Goal: Transaction & Acquisition: Purchase product/service

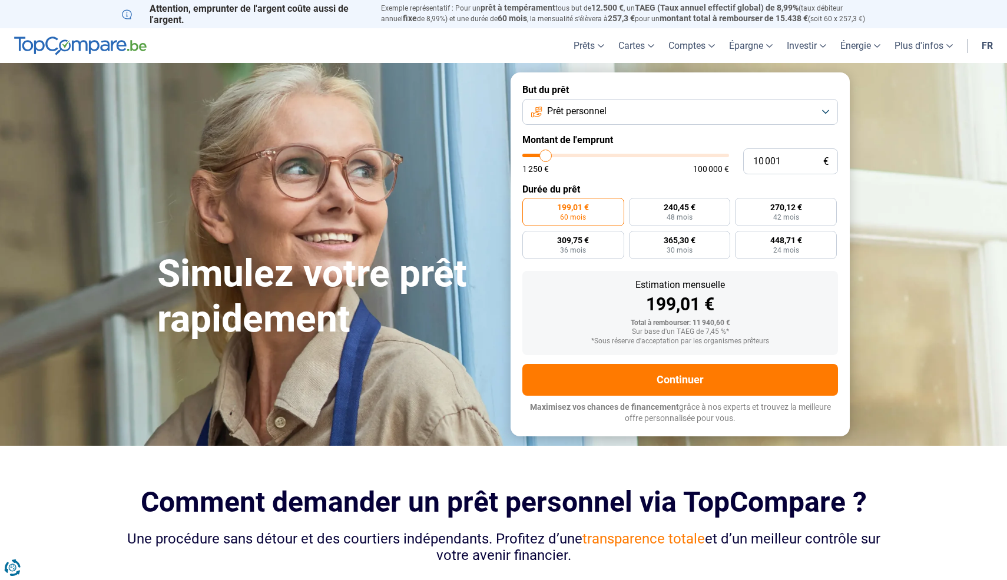
type input "10 750"
type input "10750"
type input "11 500"
type input "11500"
type input "13 500"
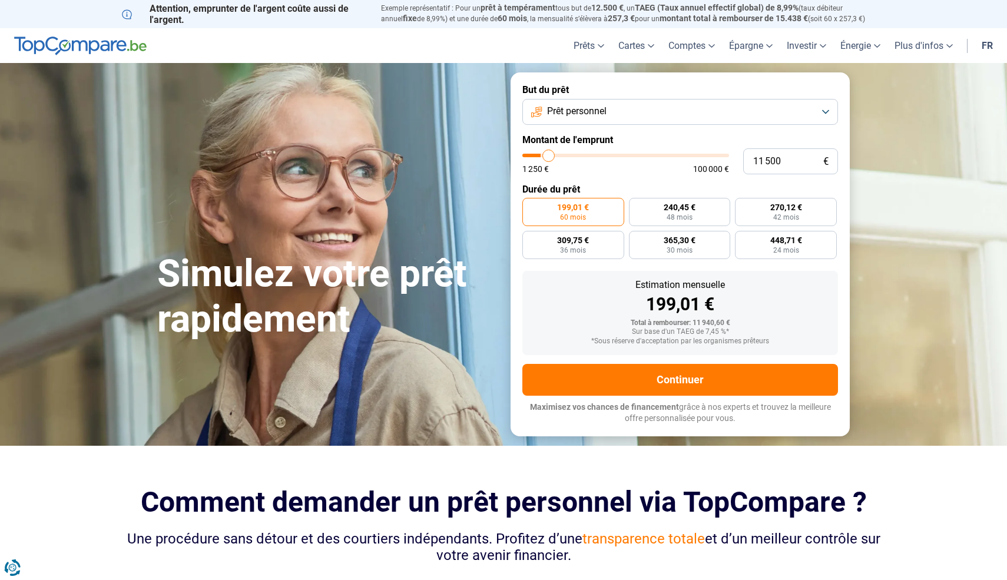
type input "13500"
type input "16 000"
type input "16000"
type input "18 500"
type input "18500"
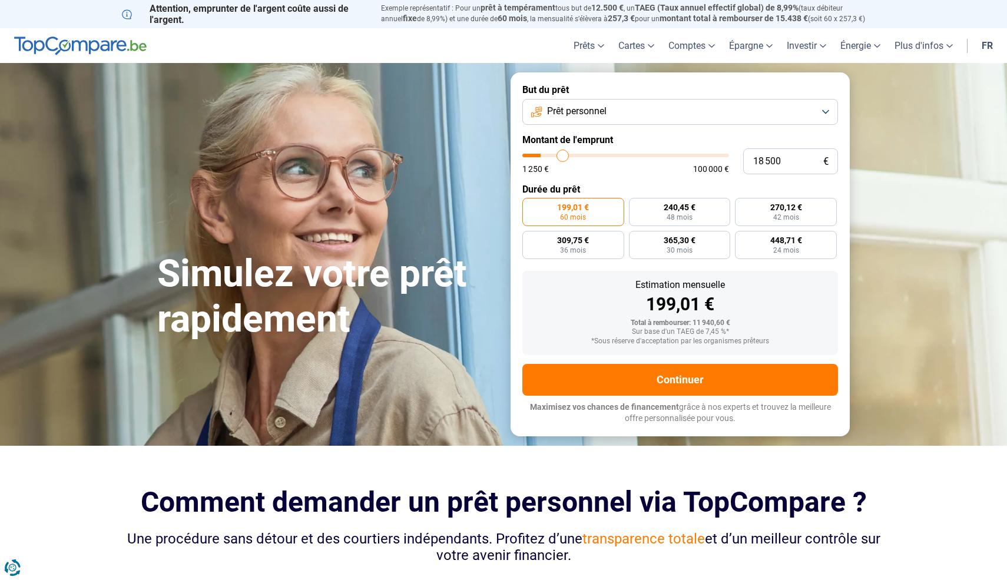
type input "20 500"
type input "20500"
type input "22 500"
type input "22500"
type input "24 000"
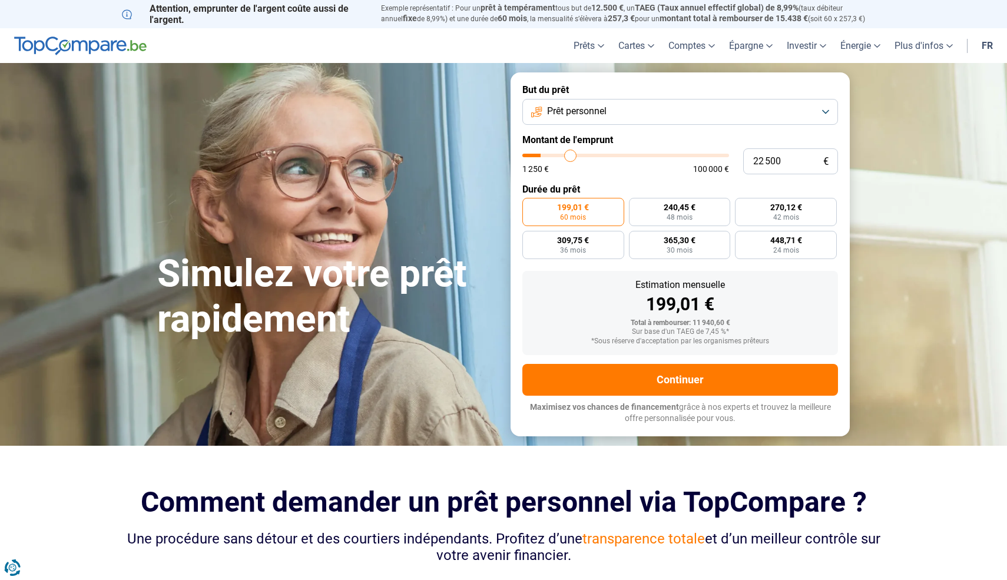
type input "24000"
type input "24 750"
type input "24750"
type input "25 250"
type input "25250"
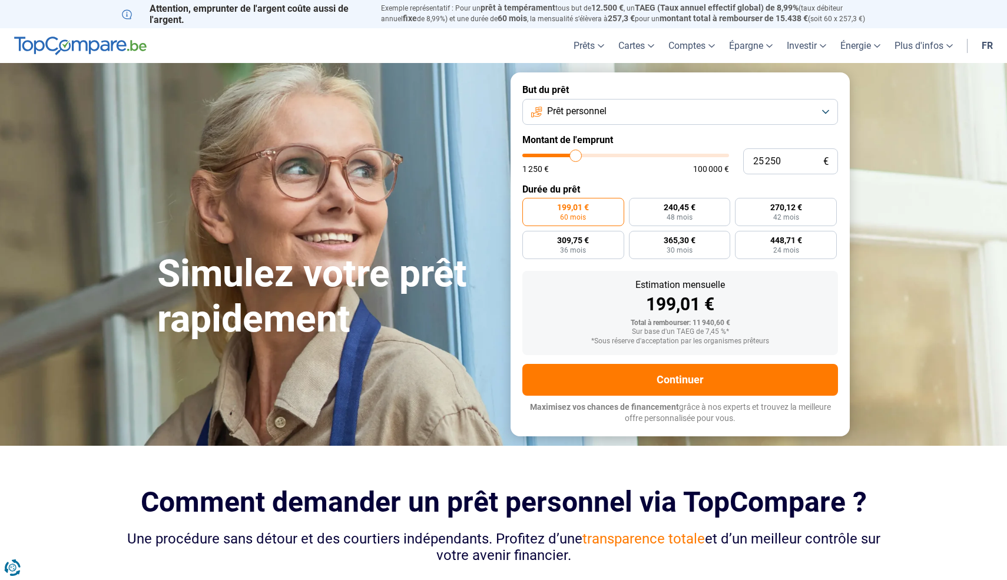
type input "25 500"
type input "25500"
type input "25 750"
type input "25750"
type input "26 000"
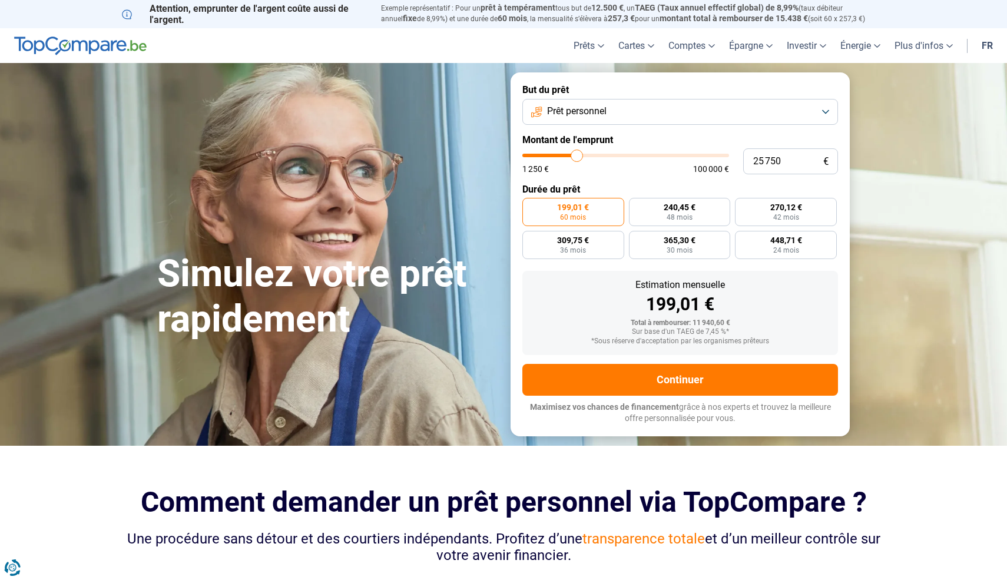
type input "26000"
type input "26 250"
type input "26250"
type input "26 500"
type input "26500"
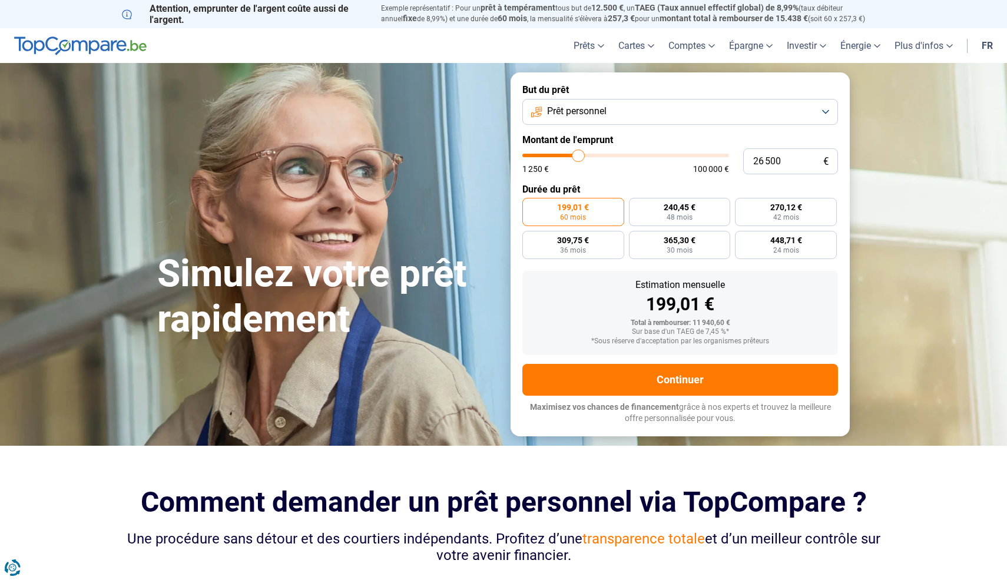
type input "26 750"
type input "26750"
type input "27 000"
type input "27000"
type input "27 250"
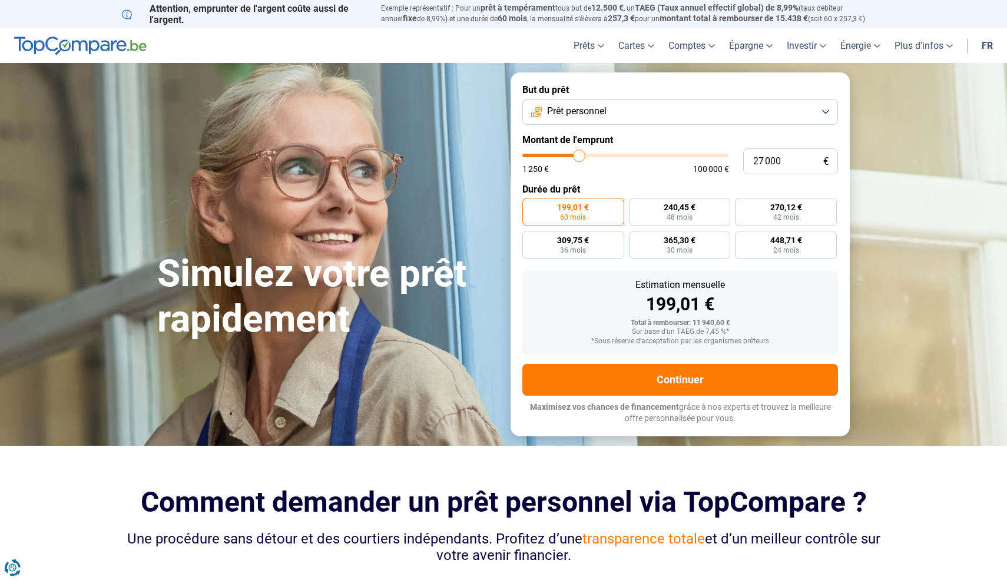
type input "27250"
type input "27 750"
type input "27750"
type input "28 500"
type input "28500"
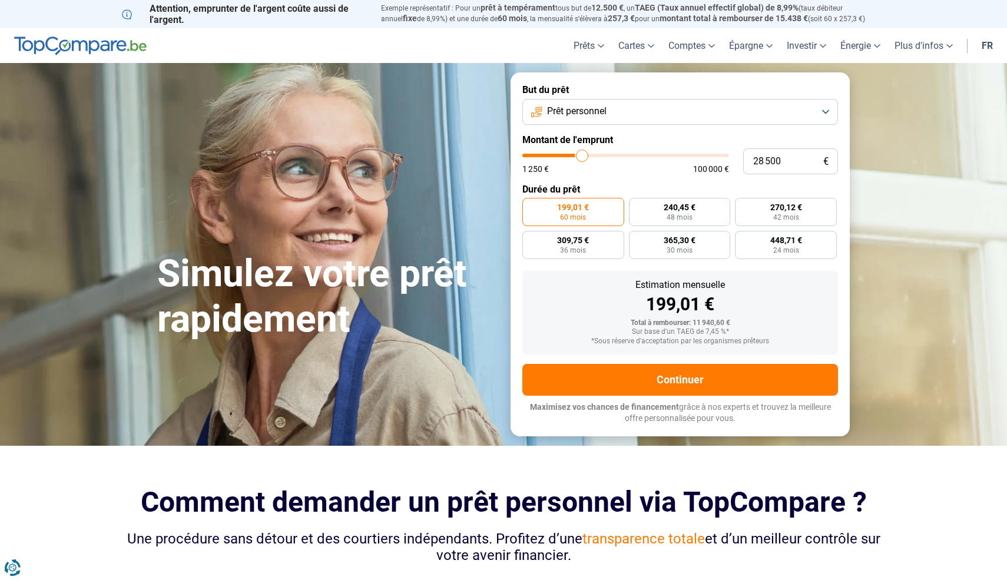
type input "29 000"
type input "29000"
type input "29 750"
type input "29750"
type input "30 250"
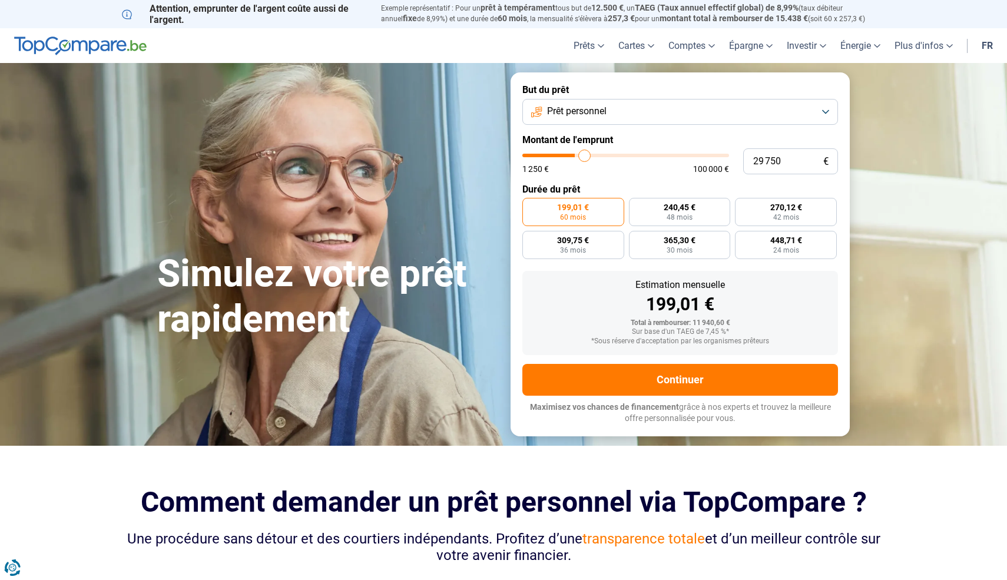
type input "30250"
type input "30 500"
type input "30500"
type input "31 000"
type input "31000"
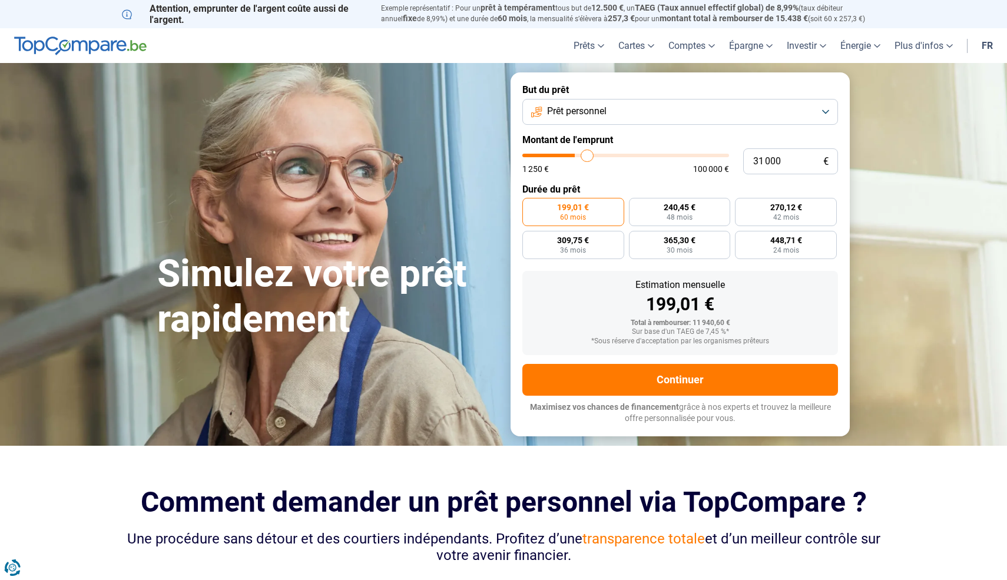
type input "31 250"
type input "31250"
type input "31 750"
type input "31750"
type input "32 000"
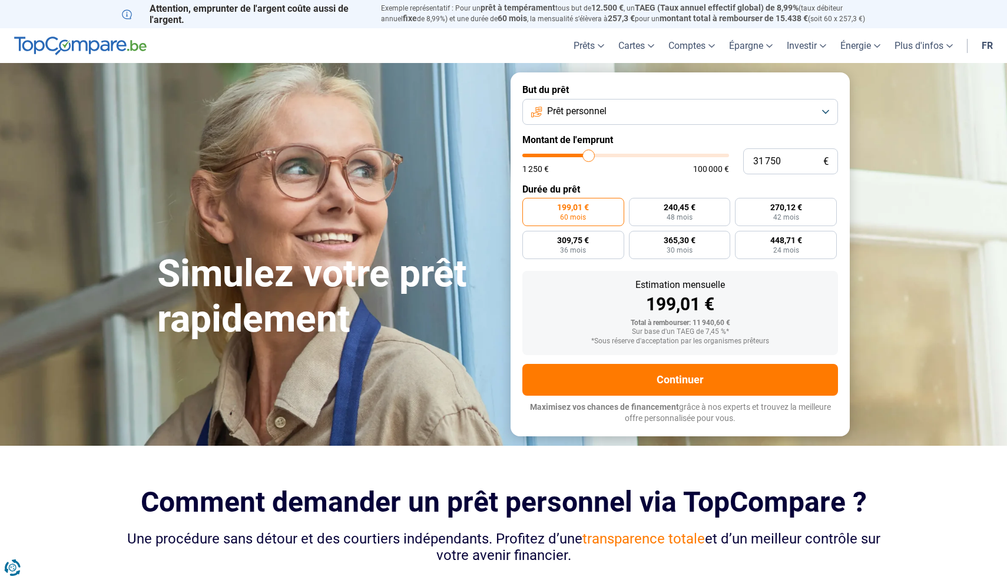
type input "32000"
type input "32 250"
type input "32250"
type input "32 500"
type input "32500"
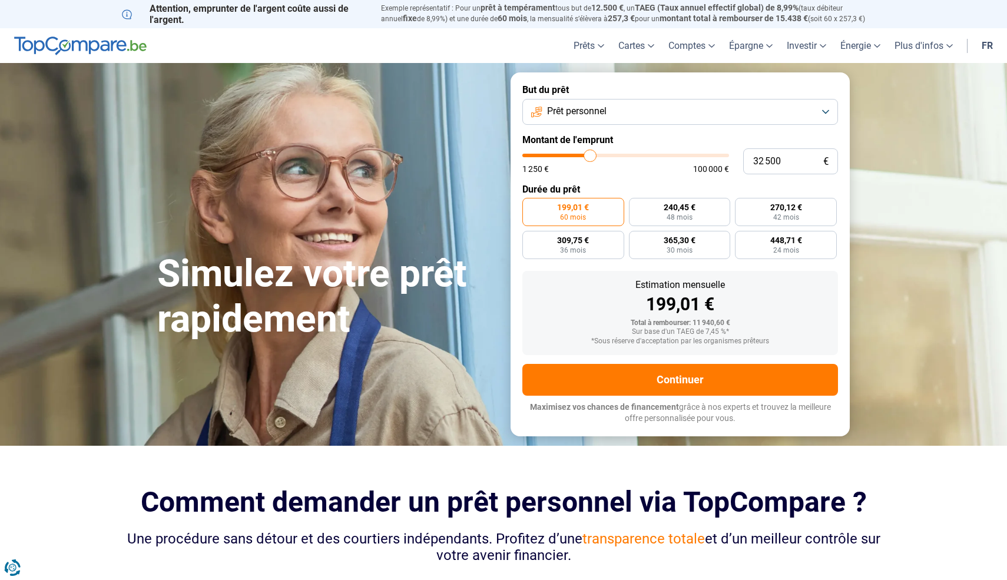
type input "32 750"
type input "32750"
type input "33 250"
type input "33250"
type input "33 750"
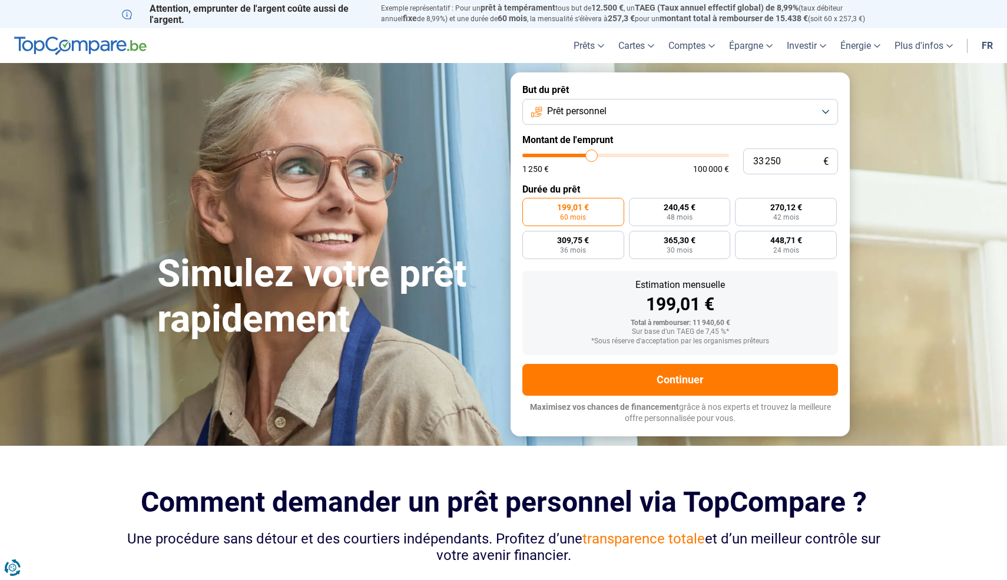
type input "33750"
type input "34 500"
type input "34500"
type input "35 000"
type input "35000"
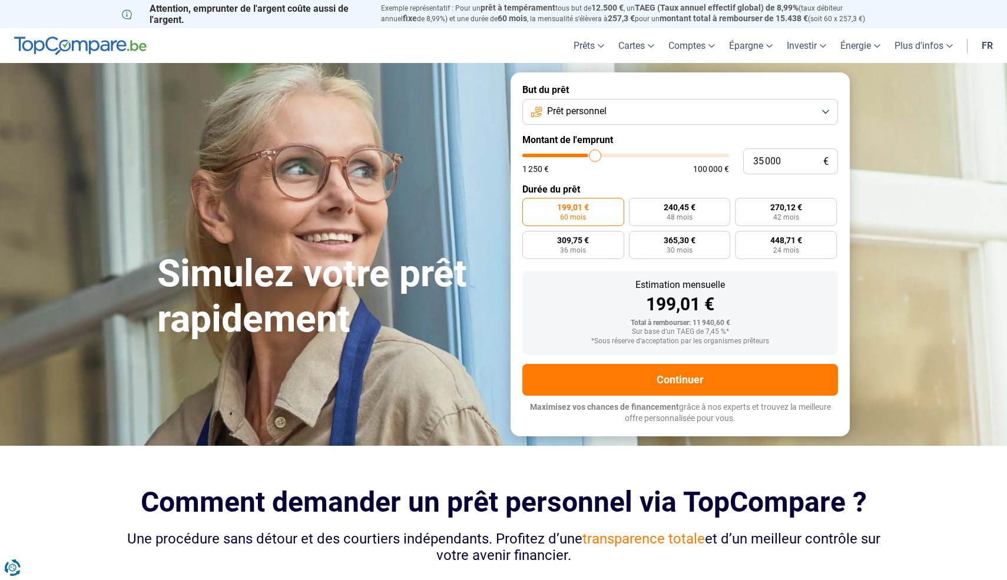
type input "35 500"
type input "35500"
type input "35 750"
type input "35750"
type input "36 000"
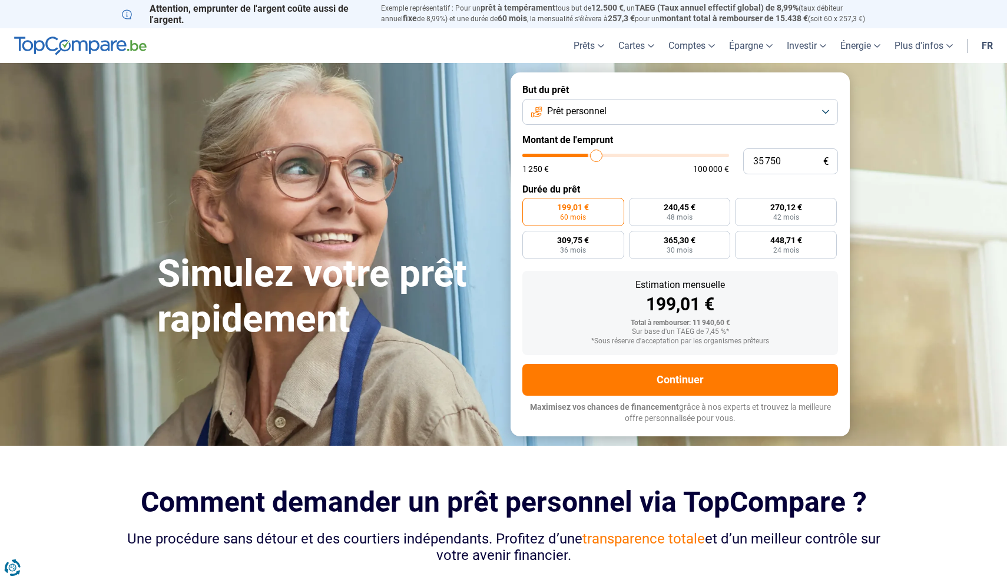
type input "36000"
type input "36 250"
type input "36250"
type input "36 500"
type input "36500"
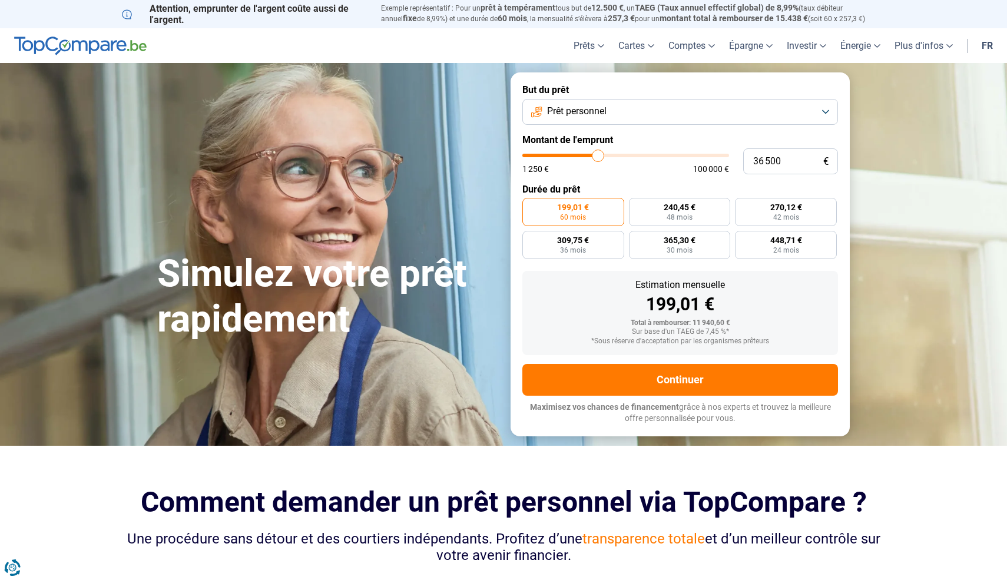
type input "36 750"
type input "36750"
type input "37 000"
type input "37000"
type input "37 250"
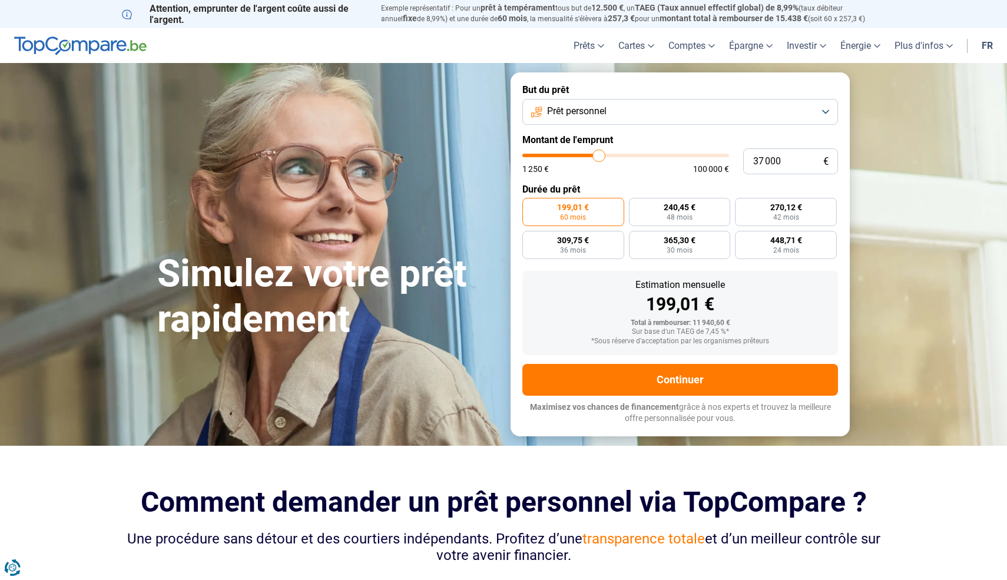
type input "37250"
type input "37 500"
type input "37500"
type input "37 750"
type input "37750"
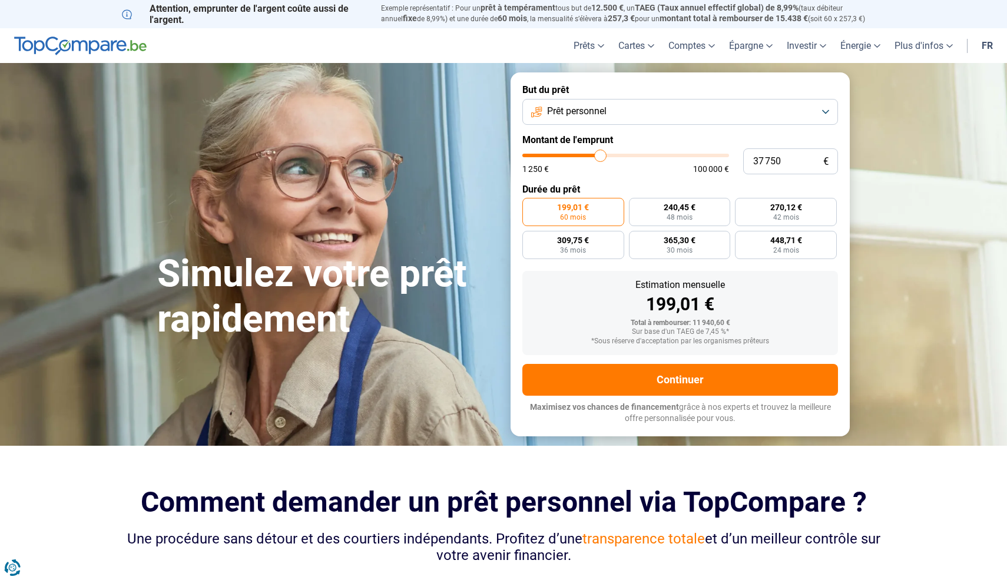
type input "38 000"
type input "38000"
type input "38 250"
type input "38250"
type input "38 500"
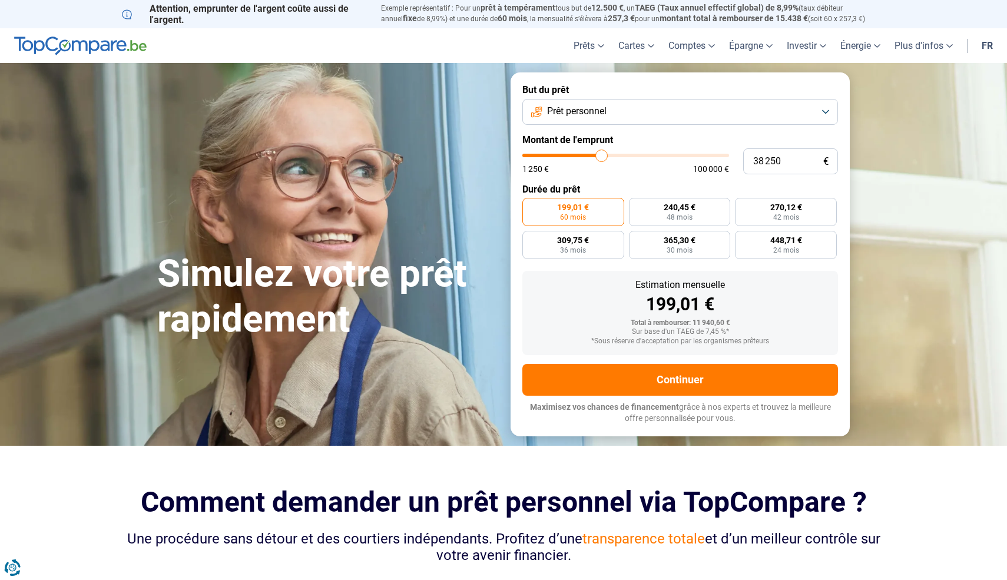
type input "38500"
type input "38 750"
drag, startPoint x: 547, startPoint y: 158, endPoint x: 602, endPoint y: 158, distance: 55.3
type input "38750"
click at [602, 157] on input "range" at bounding box center [625, 156] width 207 height 4
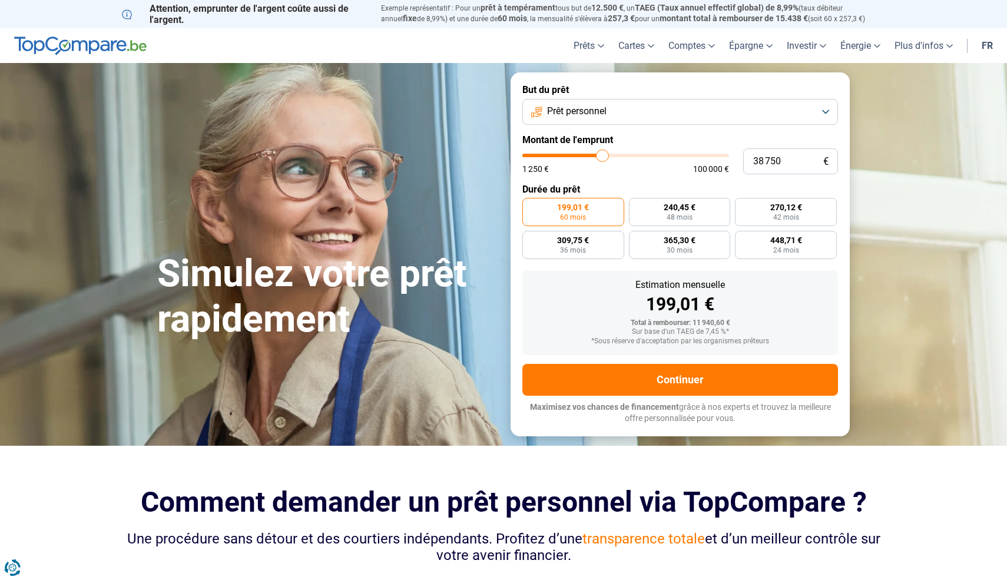
radio input "false"
type input "41 250"
type input "41250"
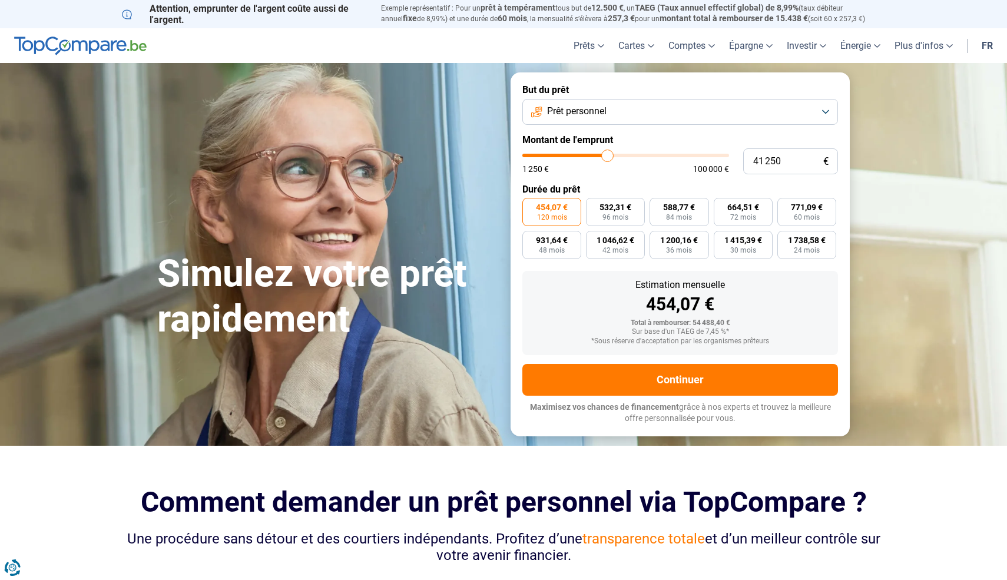
type input "41 750"
type input "41750"
type input "42 500"
type input "42500"
type input "43 250"
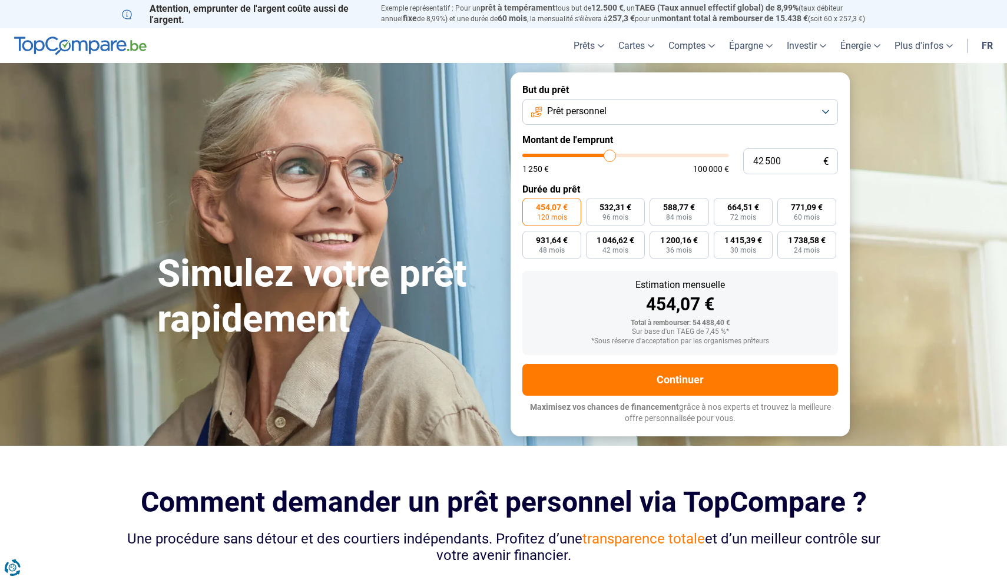
type input "43250"
type input "43 750"
type input "43750"
type input "44 000"
type input "44000"
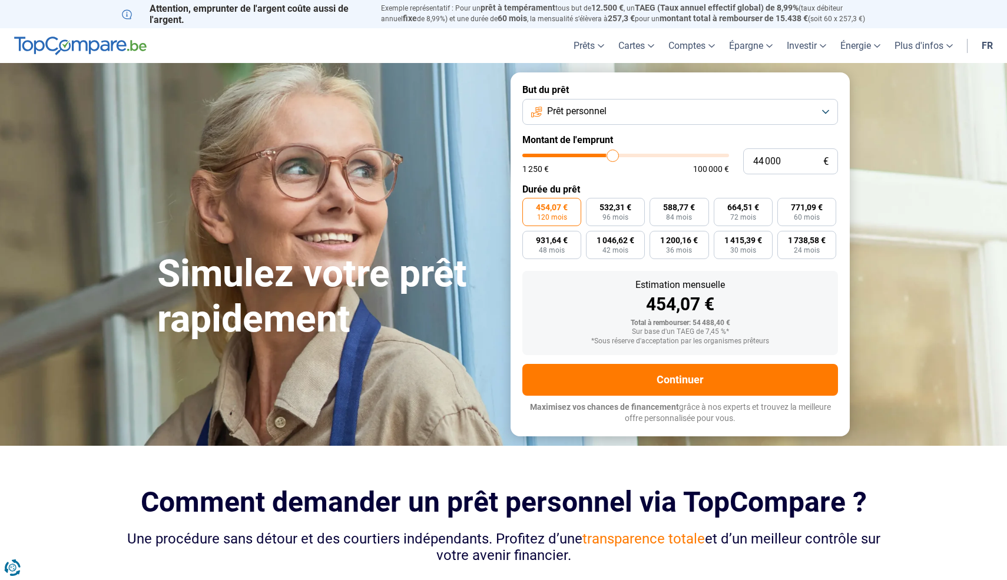
type input "44 250"
type input "44250"
type input "44 500"
type input "44500"
type input "44 750"
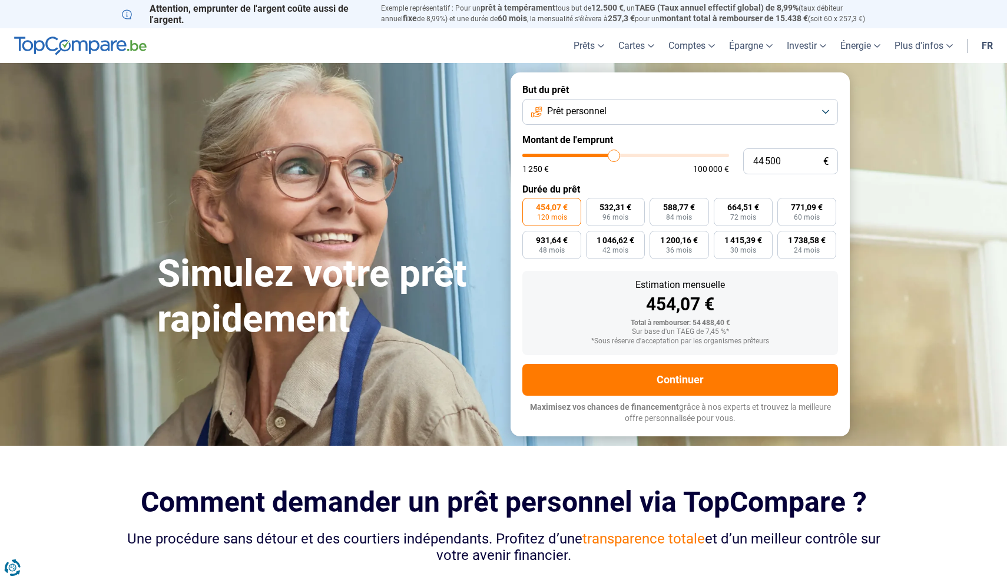
type input "44750"
type input "45 000"
type input "45000"
type input "45 250"
type input "45250"
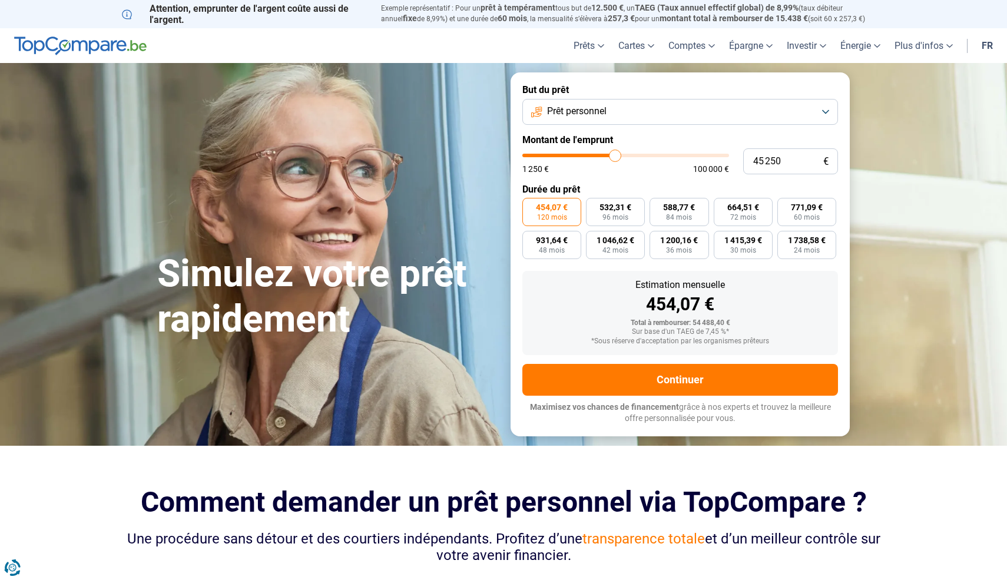
type input "45 500"
type input "45500"
type input "45 750"
type input "45750"
type input "46 000"
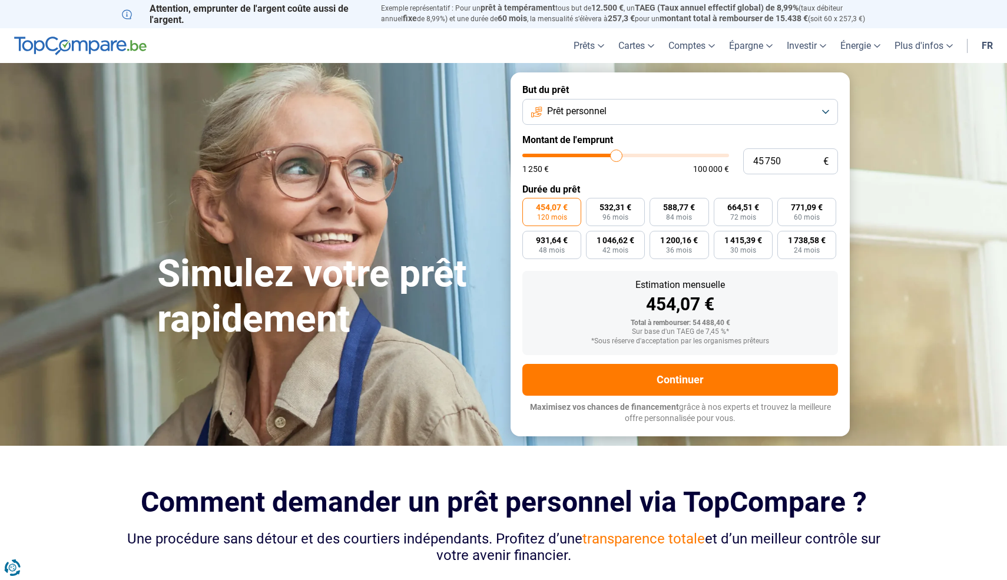
type input "46000"
type input "46 250"
type input "46250"
type input "46 500"
type input "46500"
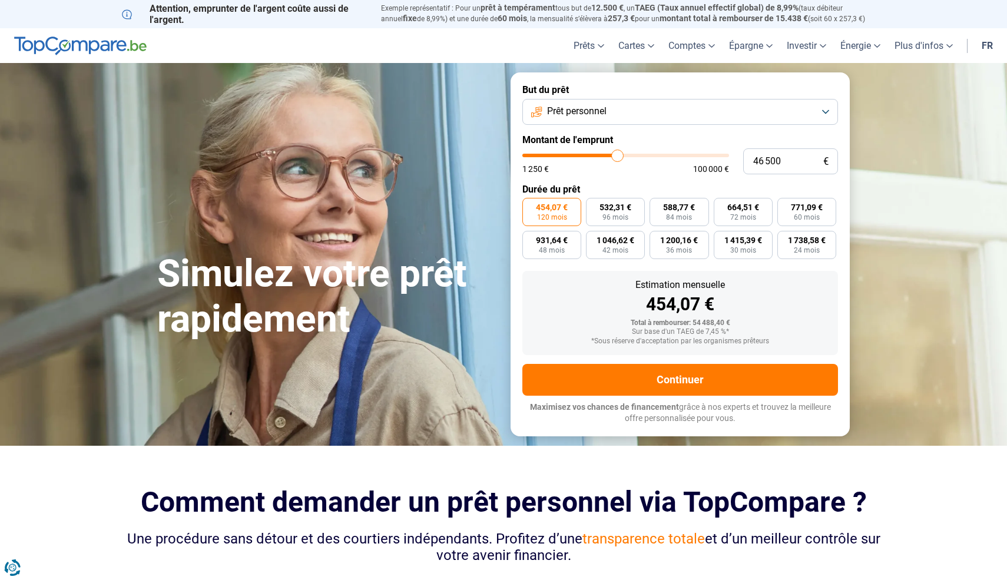
type input "46 750"
type input "46750"
type input "47 000"
type input "47000"
type input "47 250"
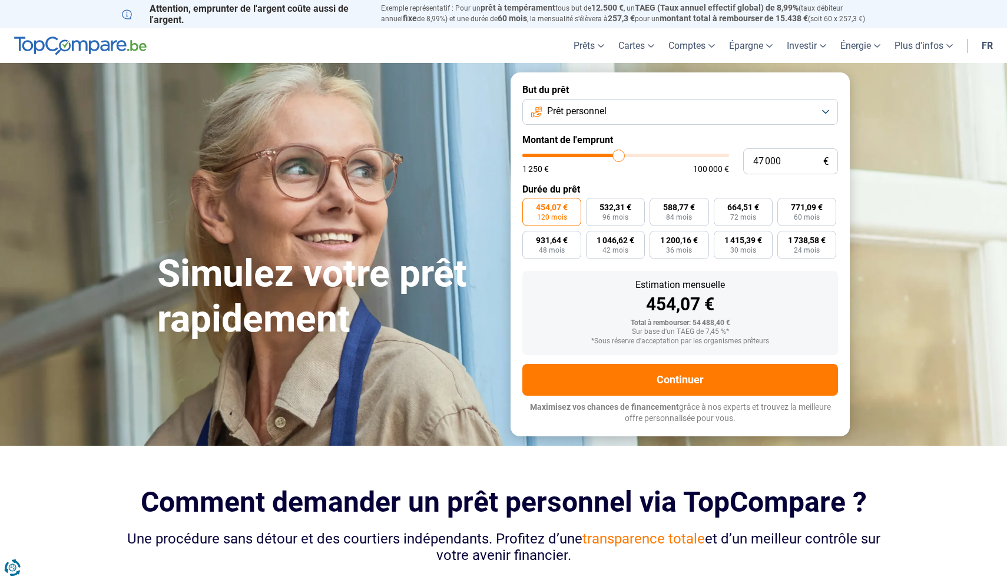
type input "47250"
type input "47 500"
type input "47500"
type input "47 750"
type input "47750"
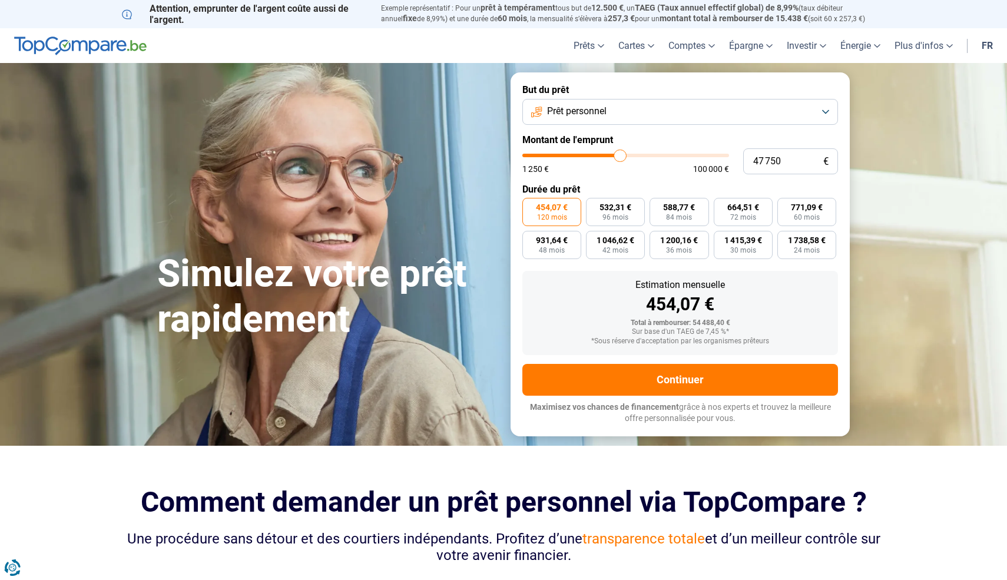
type input "48 000"
type input "48000"
type input "48 250"
type input "48250"
type input "48 500"
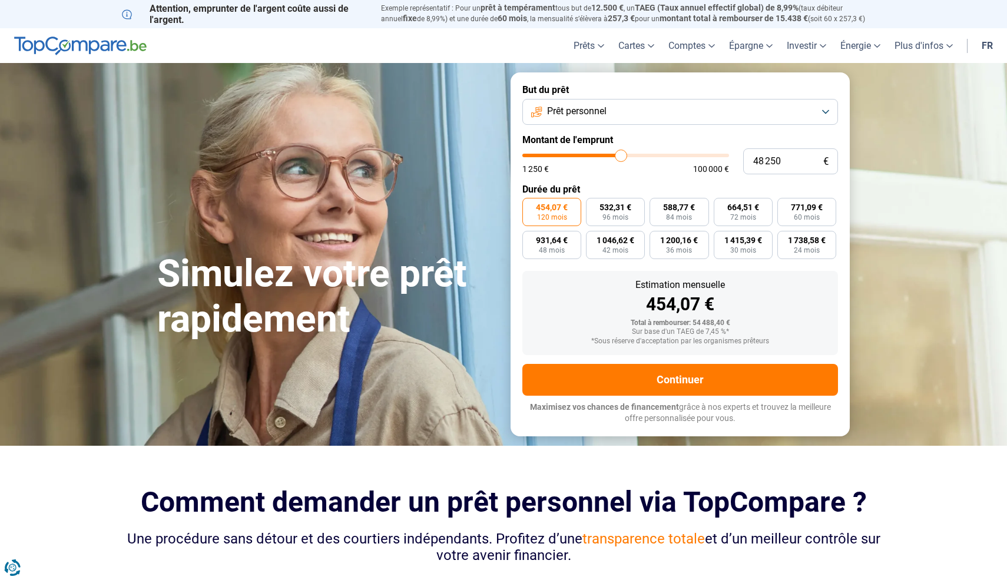
type input "48500"
type input "48 750"
type input "48750"
type input "49 000"
type input "49000"
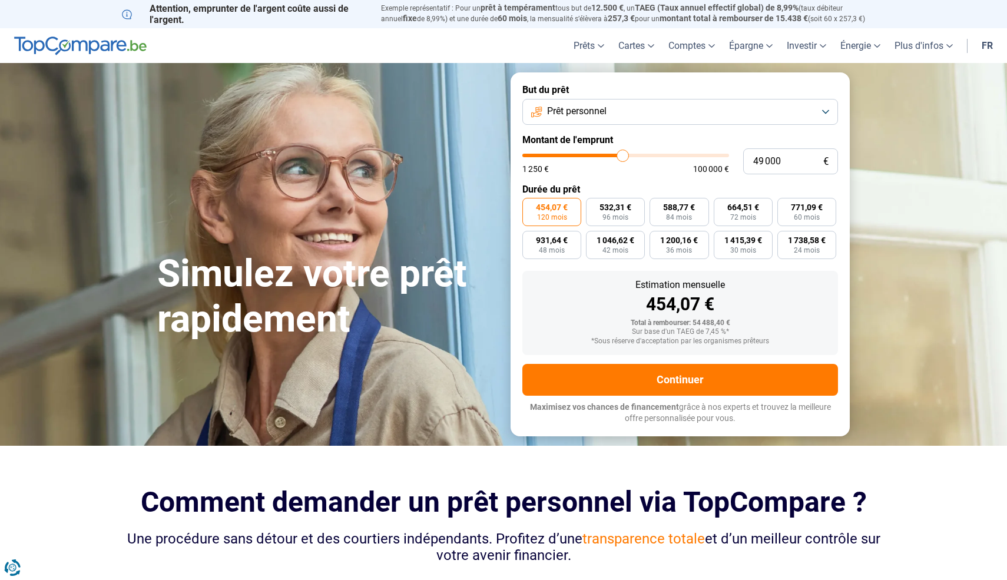
type input "49 250"
type input "49250"
type input "49 500"
type input "49500"
type input "49 750"
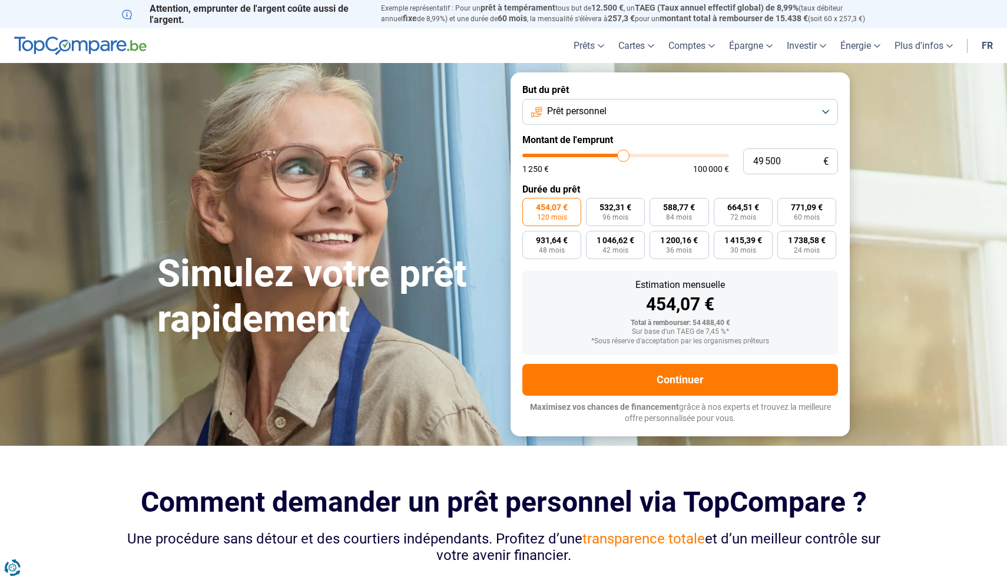
type input "49750"
type input "50 000"
type input "50000"
type input "50 250"
type input "50250"
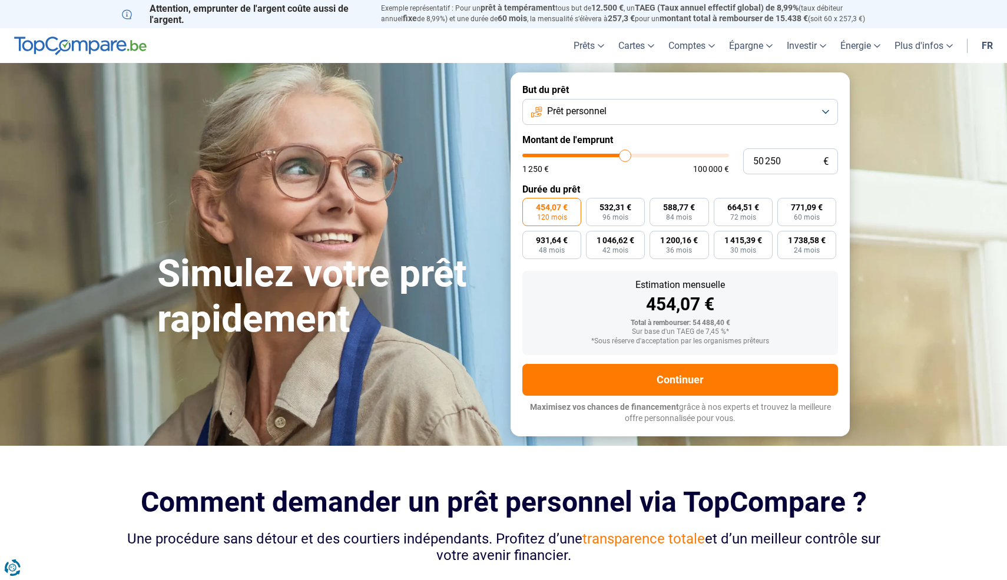
type input "50 500"
type input "50500"
type input "50 750"
type input "50750"
type input "50 500"
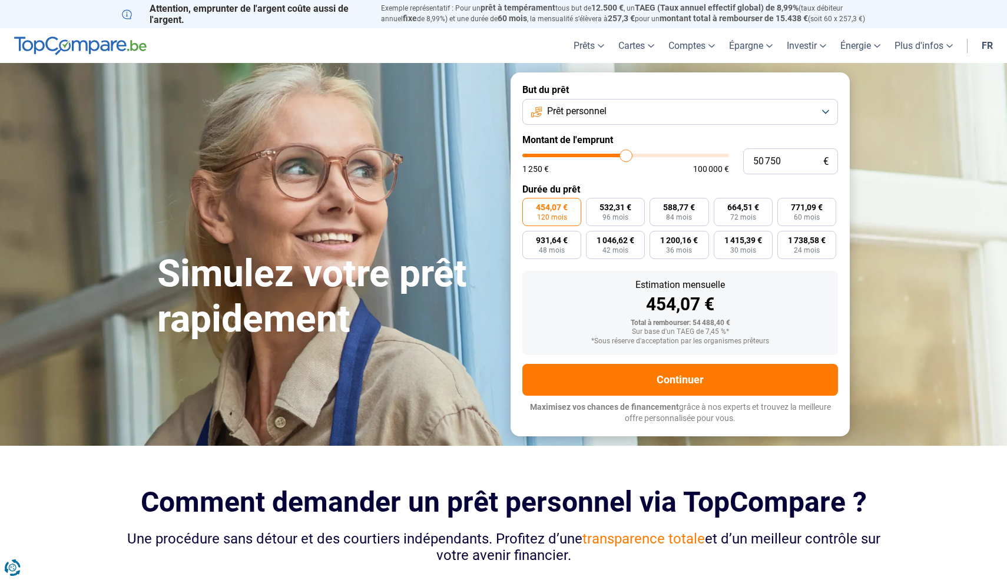
type input "50500"
type input "50 250"
type input "50250"
type input "50 000"
type input "50000"
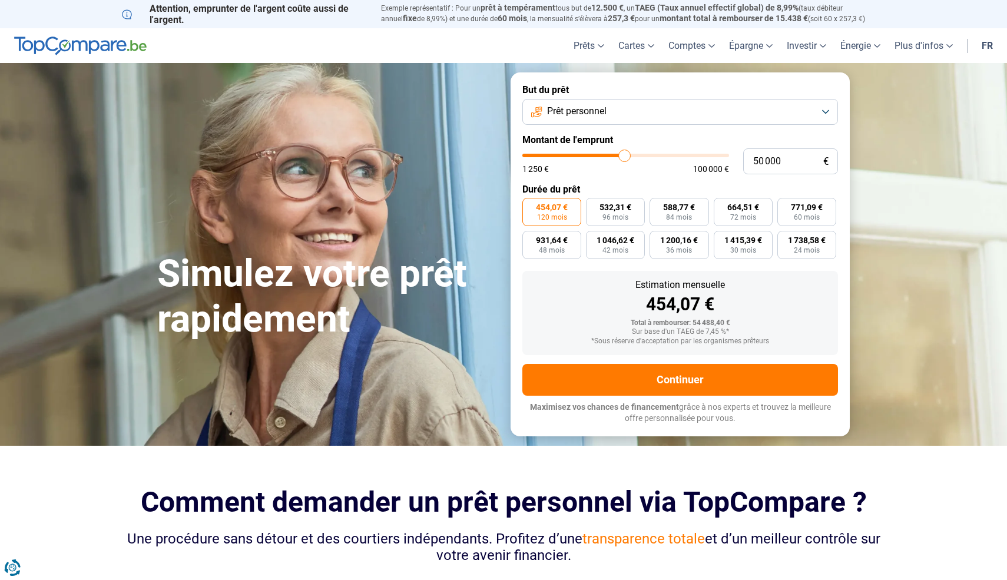
type input "49 750"
type input "49750"
type input "50 000"
drag, startPoint x: 607, startPoint y: 157, endPoint x: 624, endPoint y: 157, distance: 17.1
type input "50000"
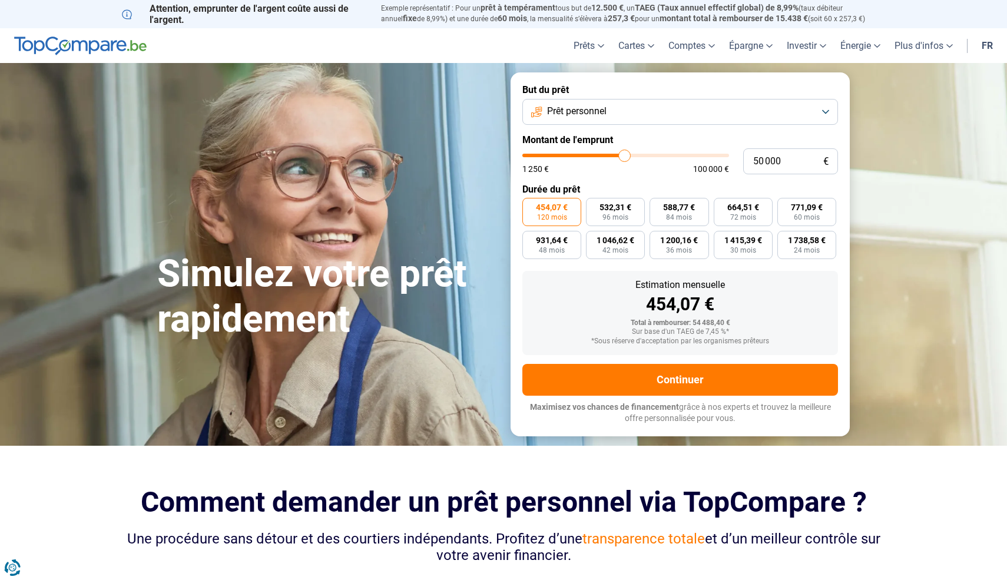
click at [624, 157] on input "range" at bounding box center [625, 156] width 207 height 4
click at [623, 182] on form "But du prêt Prêt personnel Montant de l'emprunt 50 000 € 1 250 € 100 000 € Duré…" at bounding box center [679, 253] width 339 height 363
click at [632, 117] on button "Prêt personnel" at bounding box center [679, 112] width 315 height 26
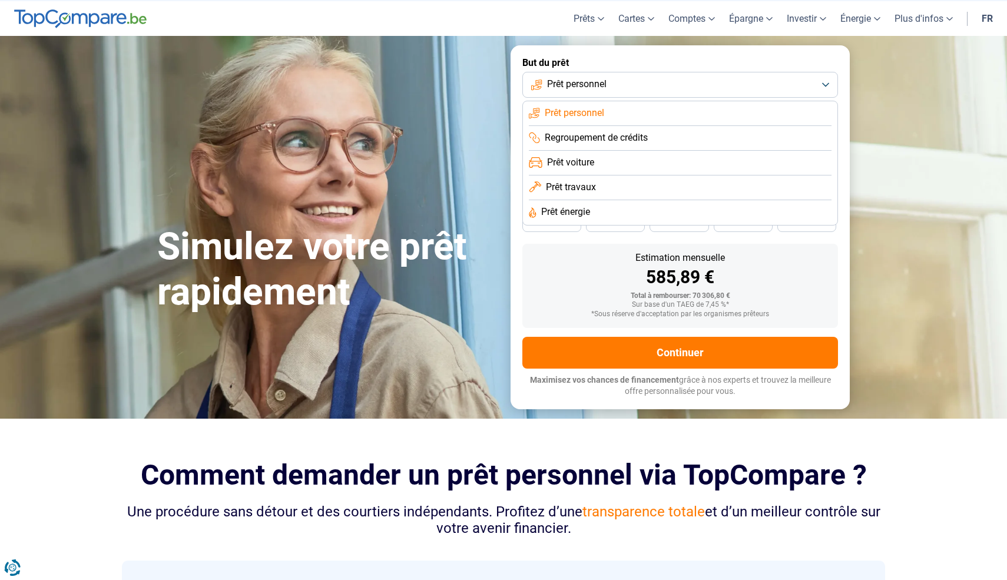
scroll to position [24, 0]
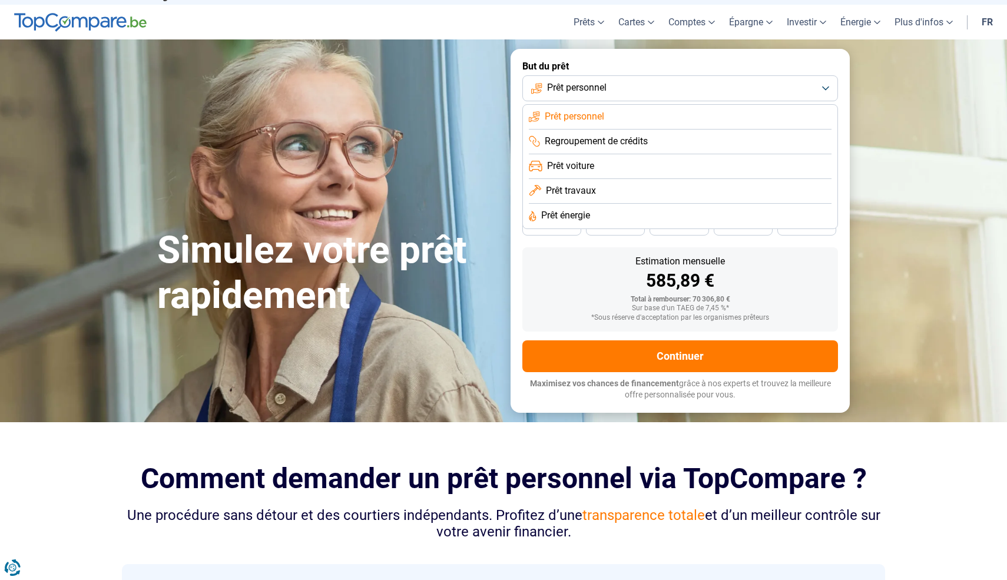
click at [591, 242] on form "But du prêt Prêt personnel Prêt personnel Regroupement de crédits Prêt voiture …" at bounding box center [679, 230] width 339 height 363
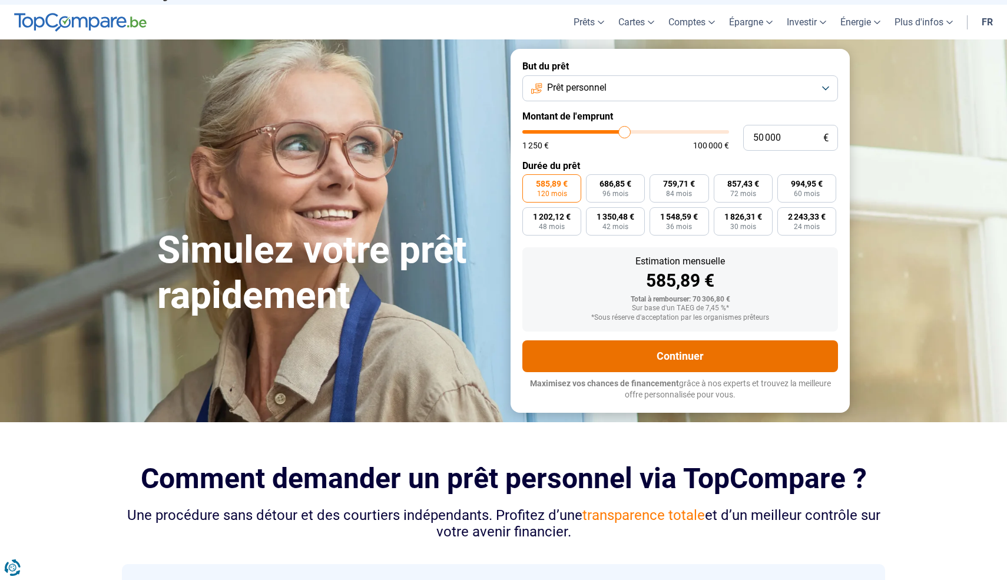
click at [616, 343] on button "Continuer" at bounding box center [679, 356] width 315 height 32
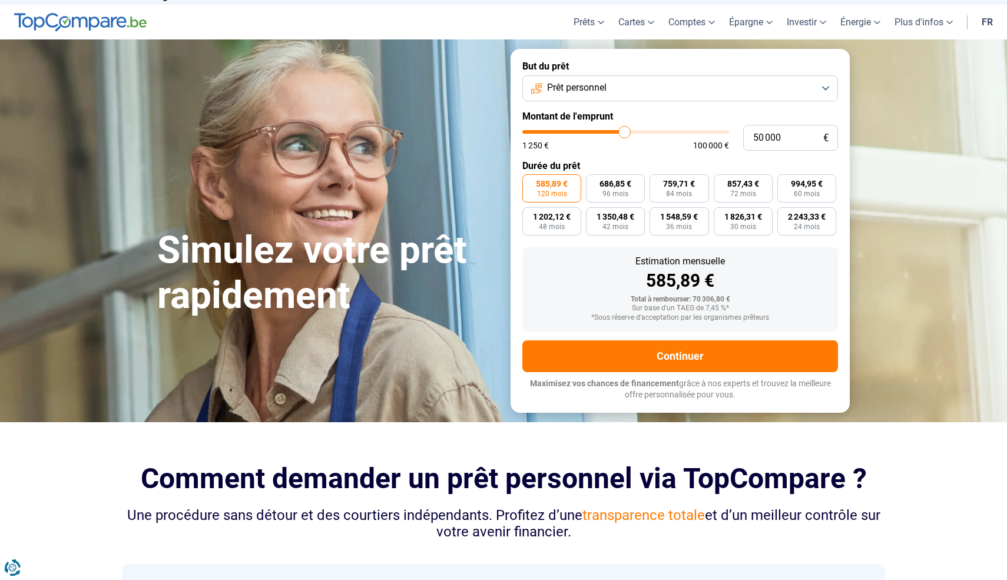
click at [615, 155] on form "But du prêt Prêt personnel Montant de l'emprunt 50 000 € 1 250 € 100 000 € Duré…" at bounding box center [679, 230] width 339 height 363
click at [786, 215] on label "2 243,33 € 24 mois" at bounding box center [806, 221] width 59 height 28
click at [785, 215] on input "2 243,33 € 24 mois" at bounding box center [781, 211] width 8 height 8
radio input "true"
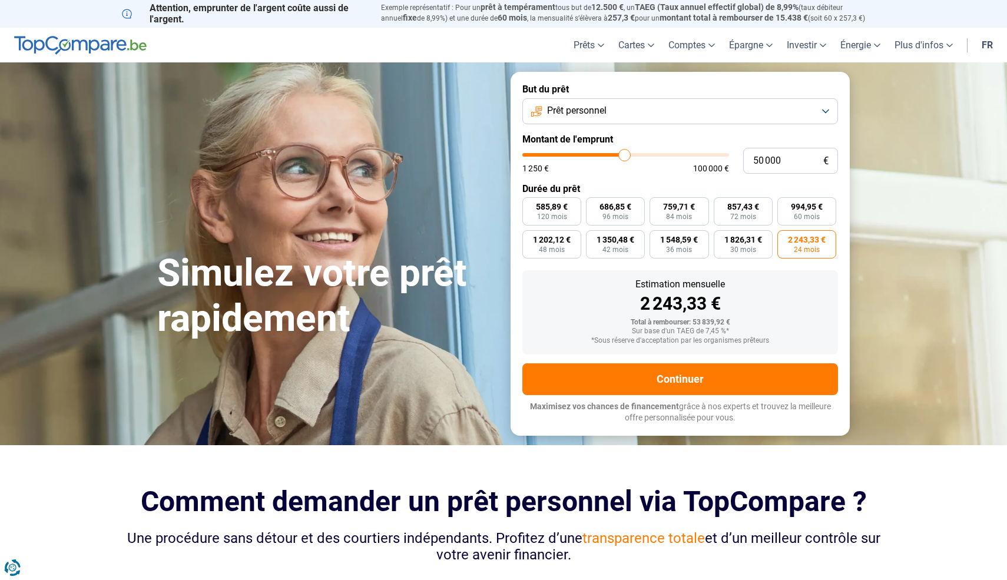
scroll to position [0, 0]
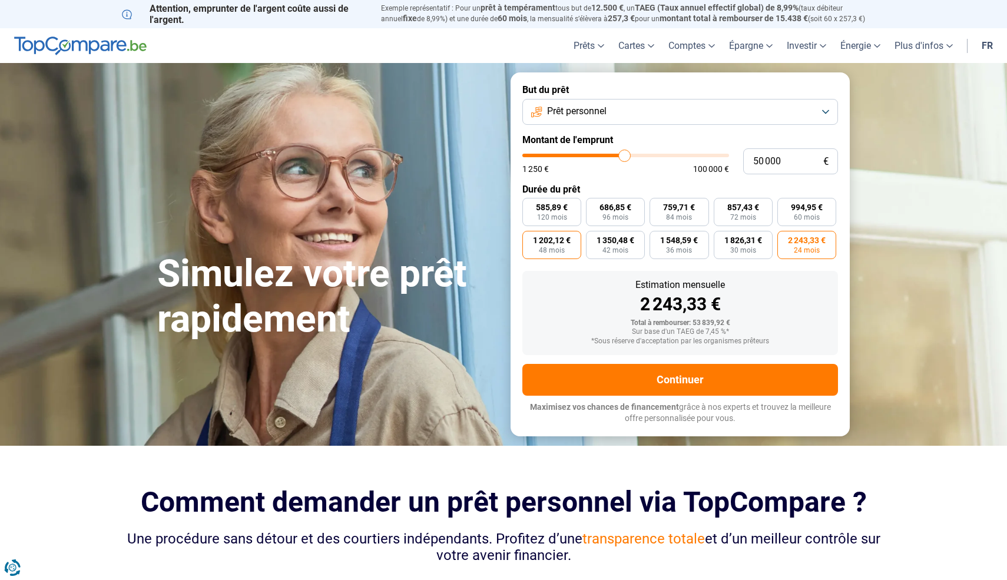
click at [556, 243] on span "1 202,12 €" at bounding box center [552, 240] width 38 height 8
click at [530, 238] on input "1 202,12 € 48 mois" at bounding box center [526, 235] width 8 height 8
radio input "true"
click at [798, 221] on span "60 mois" at bounding box center [806, 217] width 26 height 7
click at [785, 205] on input "994,95 € 60 mois" at bounding box center [781, 202] width 8 height 8
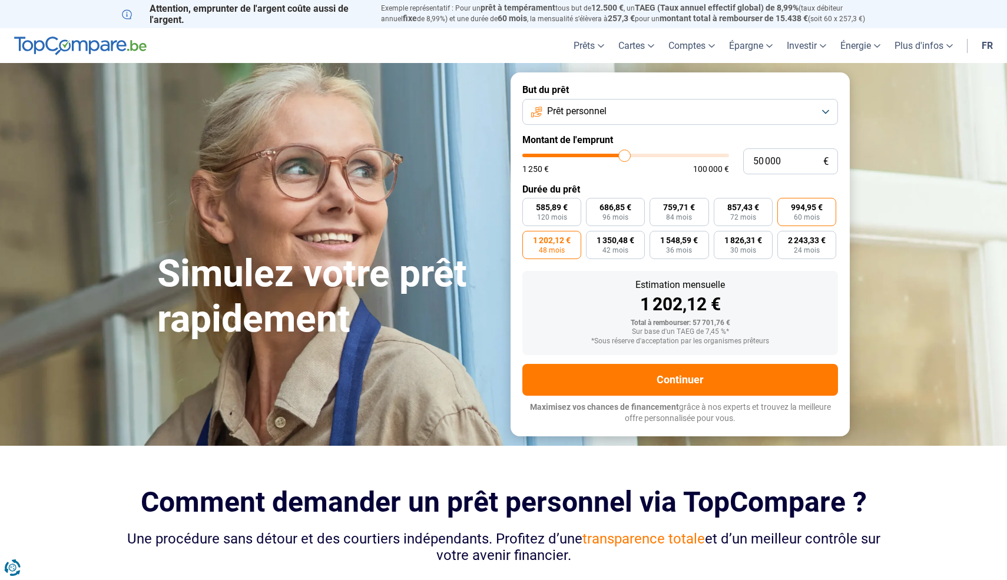
radio input "true"
click at [738, 211] on span "857,43 €" at bounding box center [743, 207] width 32 height 8
click at [721, 205] on input "857,43 € 72 mois" at bounding box center [717, 202] width 8 height 8
radio input "true"
click at [673, 212] on label "759,71 € 84 mois" at bounding box center [678, 212] width 59 height 28
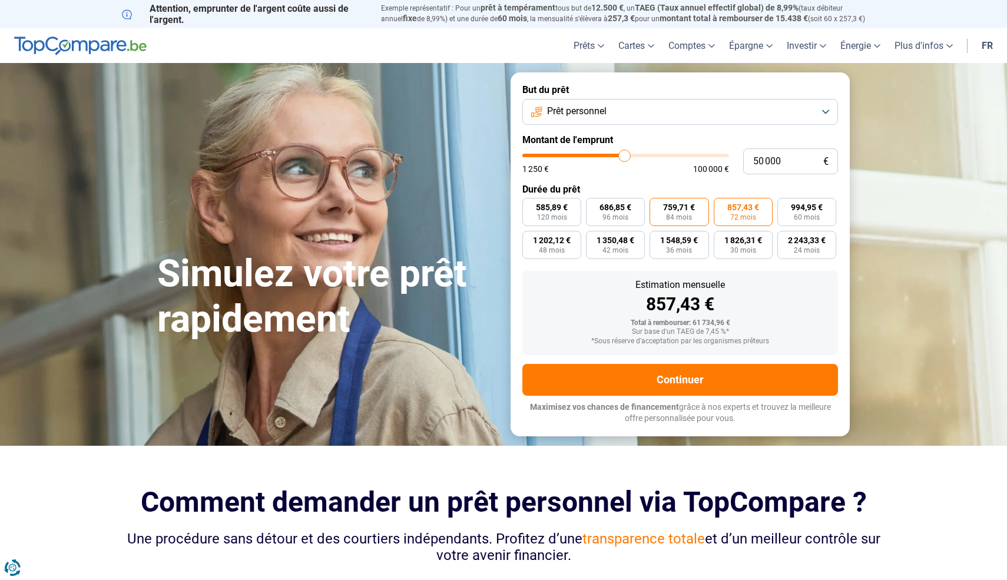
click at [657, 205] on input "759,71 € 84 mois" at bounding box center [653, 202] width 8 height 8
radio input "true"
click at [632, 210] on label "686,85 € 96 mois" at bounding box center [615, 212] width 59 height 28
click at [593, 205] on input "686,85 € 96 mois" at bounding box center [590, 202] width 8 height 8
radio input "true"
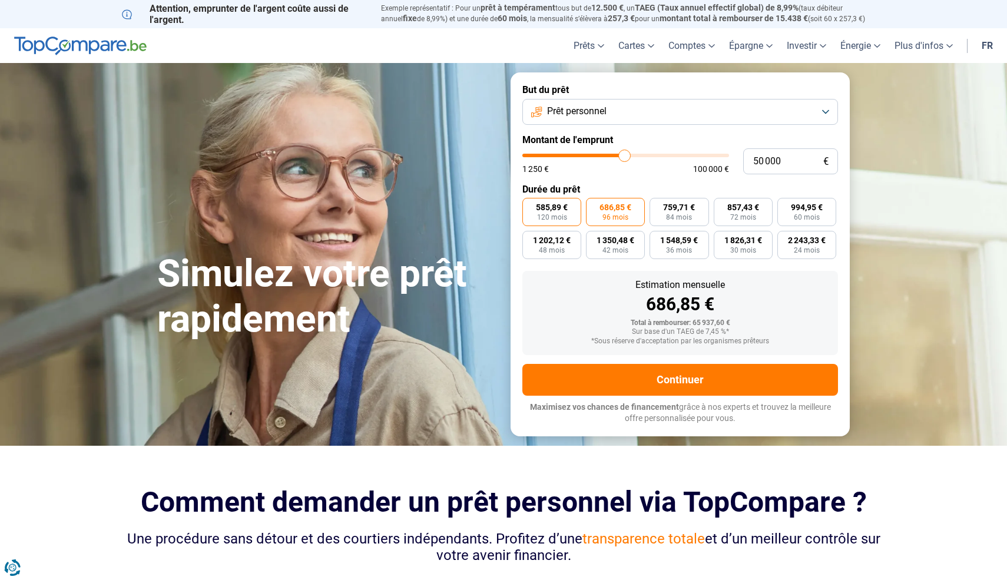
click at [552, 207] on span "585,89 €" at bounding box center [552, 207] width 32 height 8
click at [530, 205] on input "585,89 € 120 mois" at bounding box center [526, 202] width 8 height 8
radio input "true"
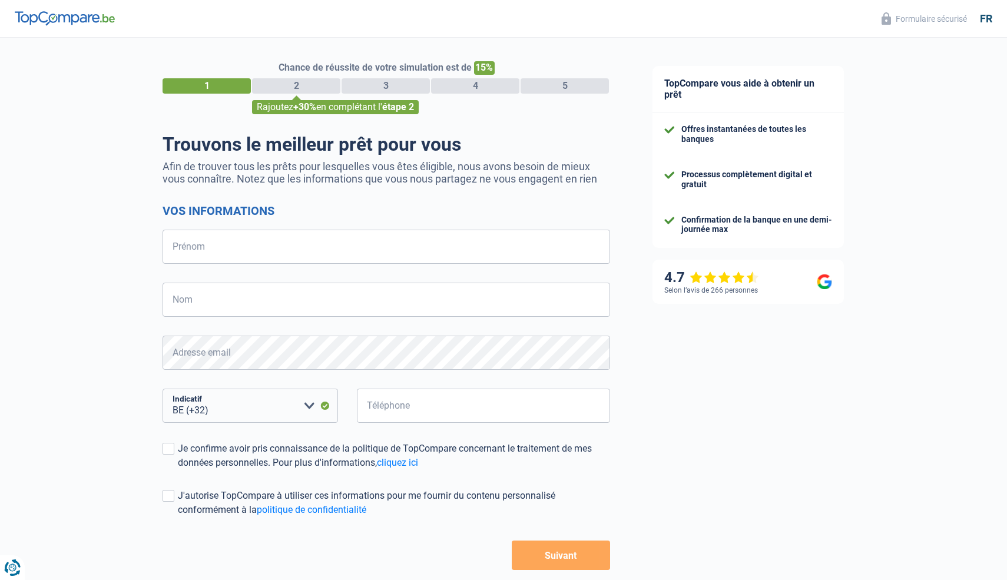
select select "32"
